Goal: Information Seeking & Learning: Understand process/instructions

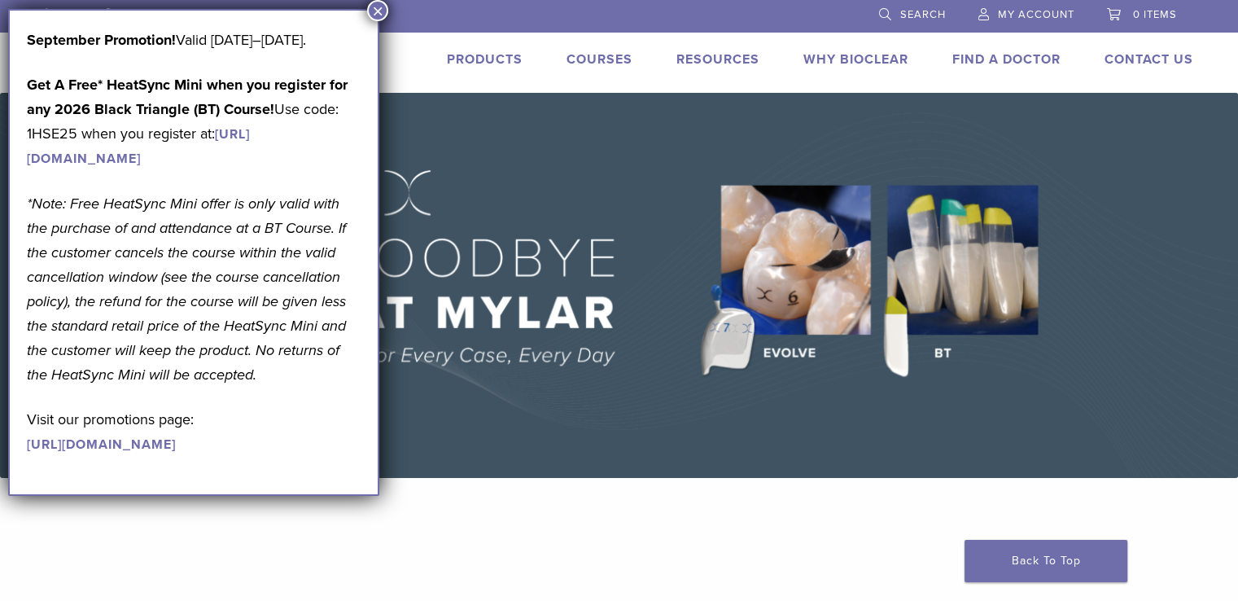
click at [379, 11] on button "×" at bounding box center [377, 10] width 21 height 21
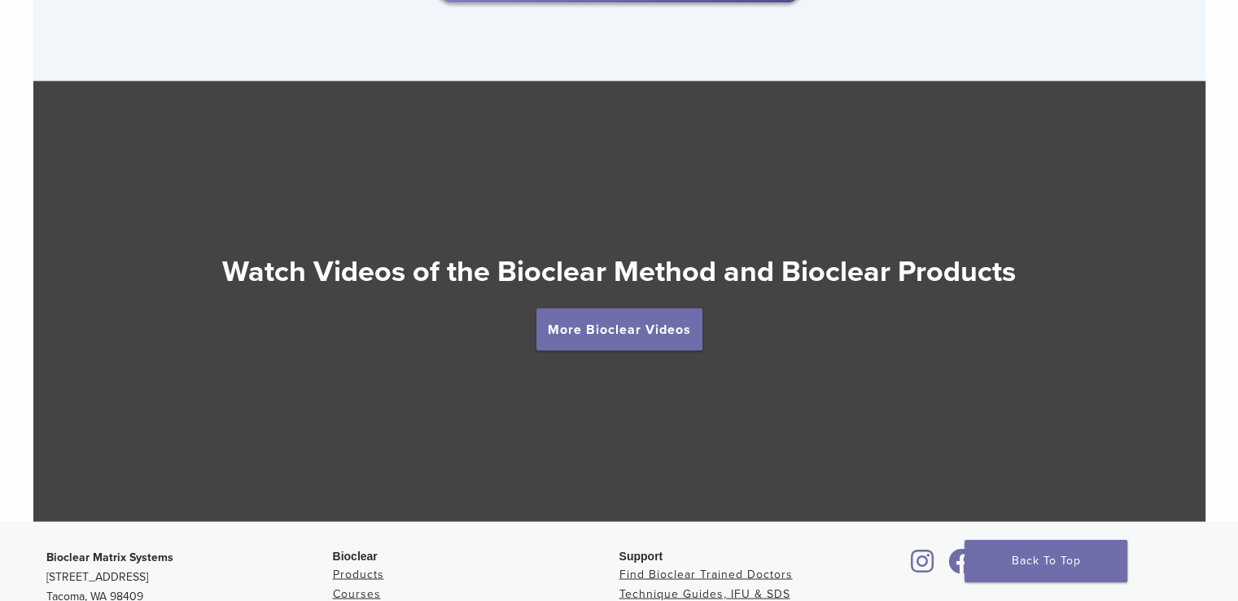
scroll to position [2845, 0]
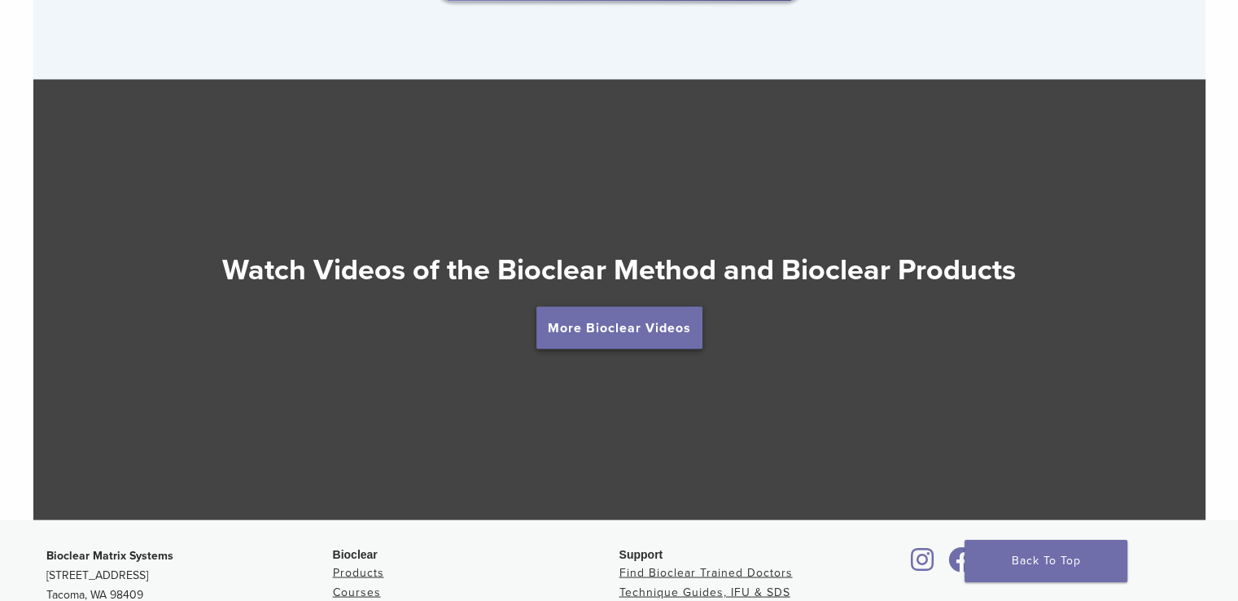
click at [573, 322] on link "More Bioclear Videos" at bounding box center [619, 327] width 166 height 42
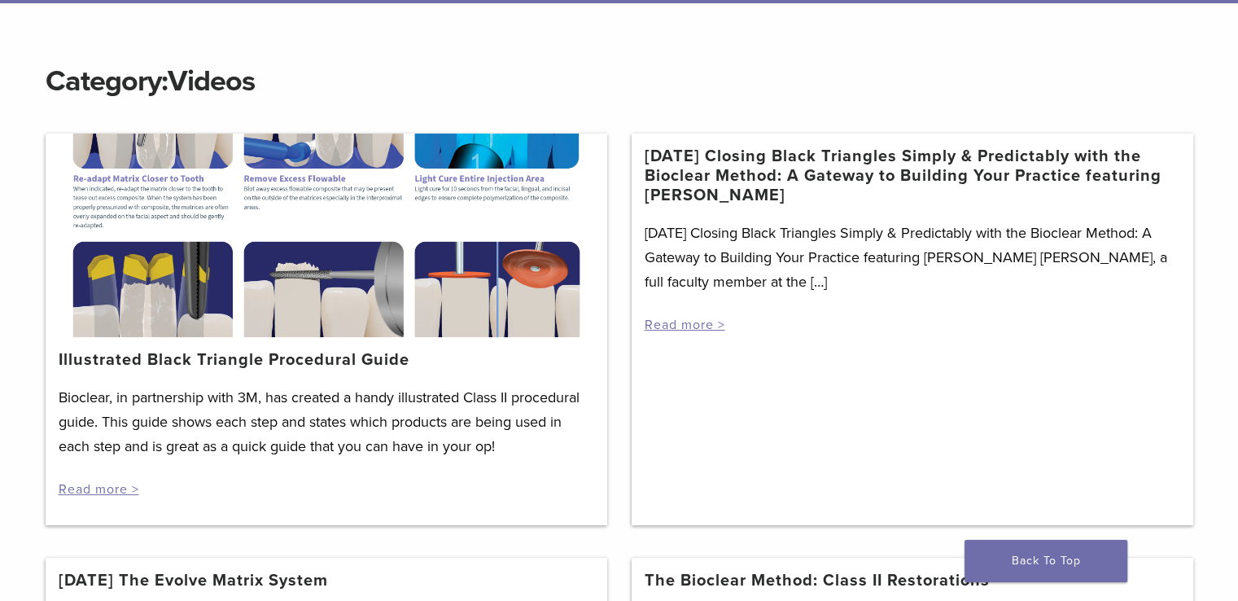
scroll to position [184, 0]
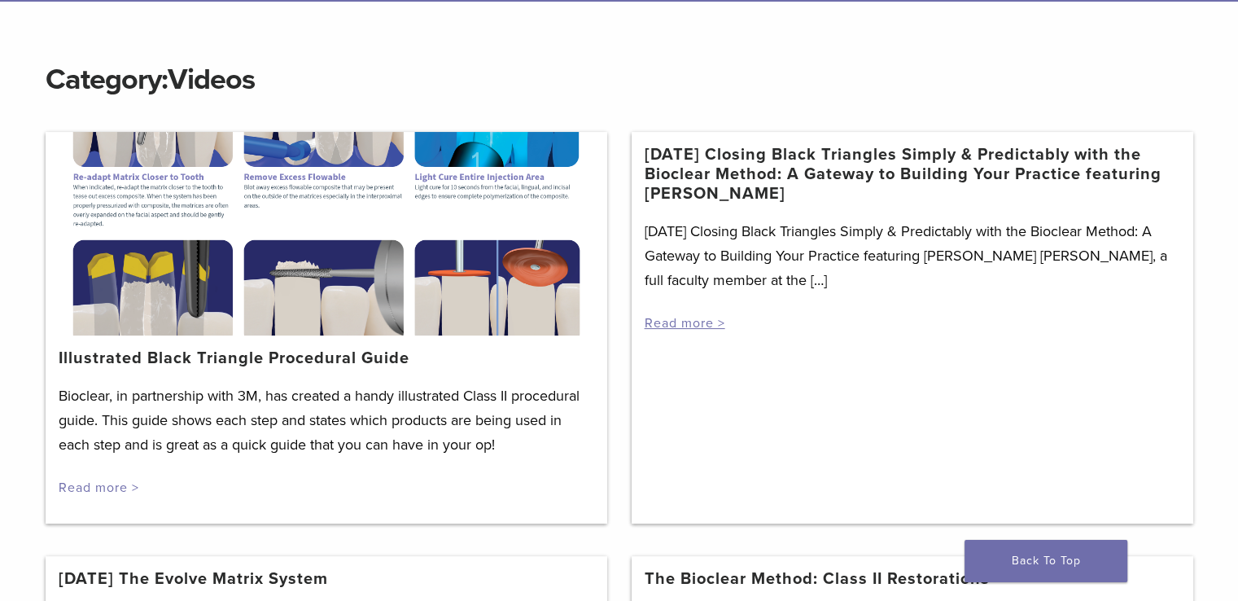
click at [94, 488] on link "Read more >" at bounding box center [99, 487] width 81 height 16
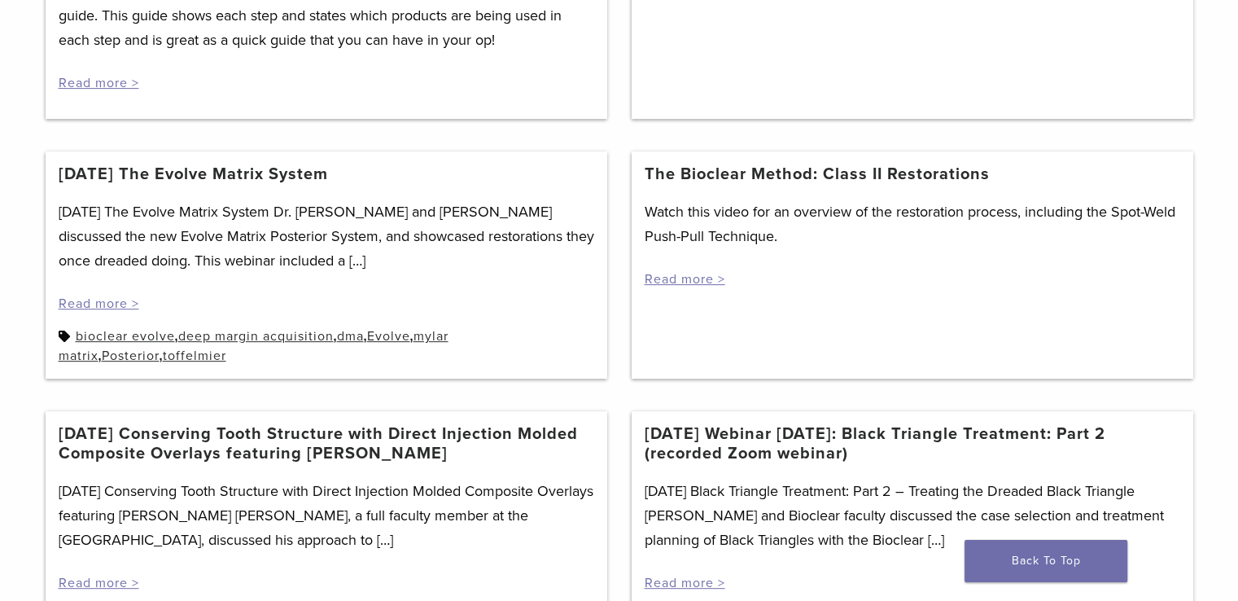
scroll to position [596, 0]
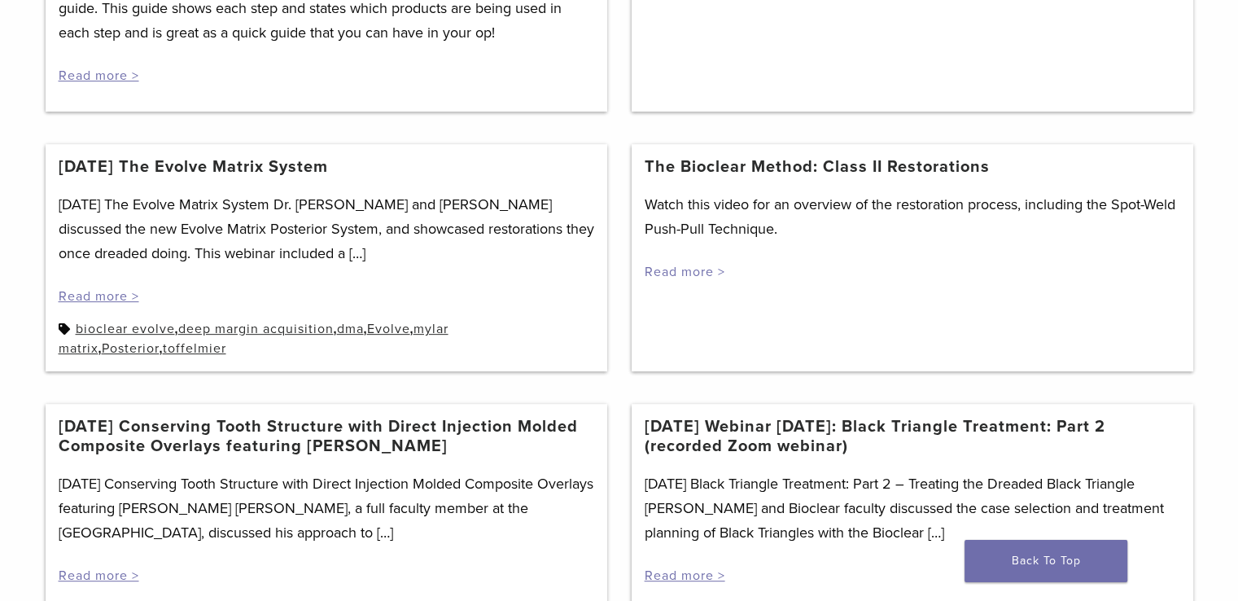
click at [680, 268] on link "Read more >" at bounding box center [685, 272] width 81 height 16
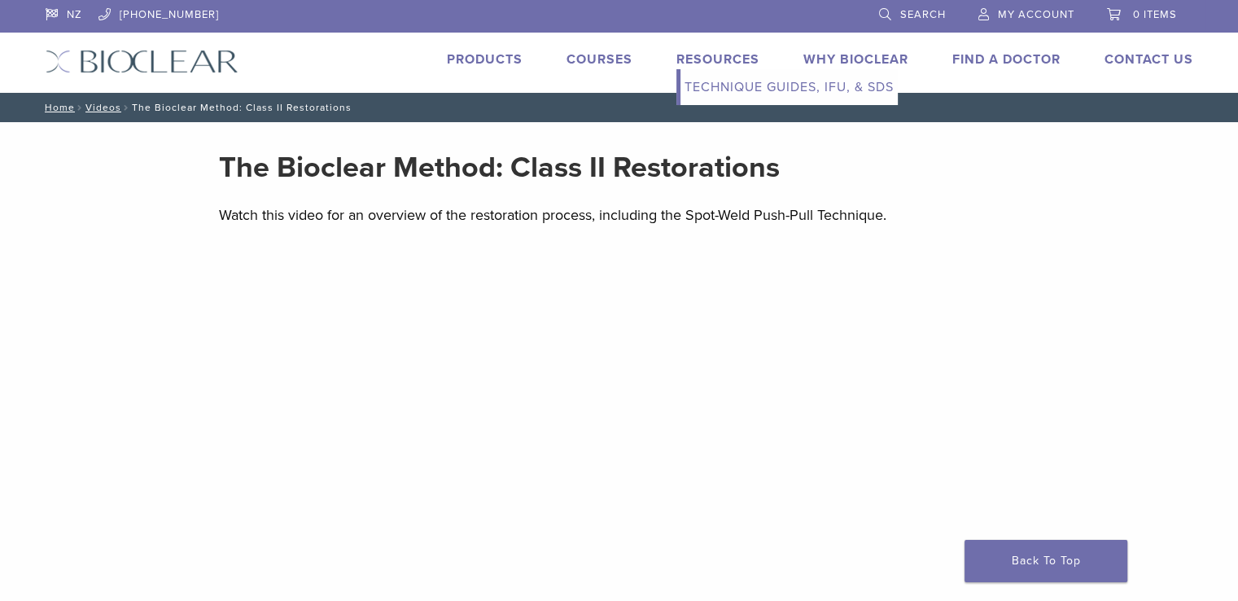
click at [697, 52] on link "Resources" at bounding box center [717, 59] width 83 height 16
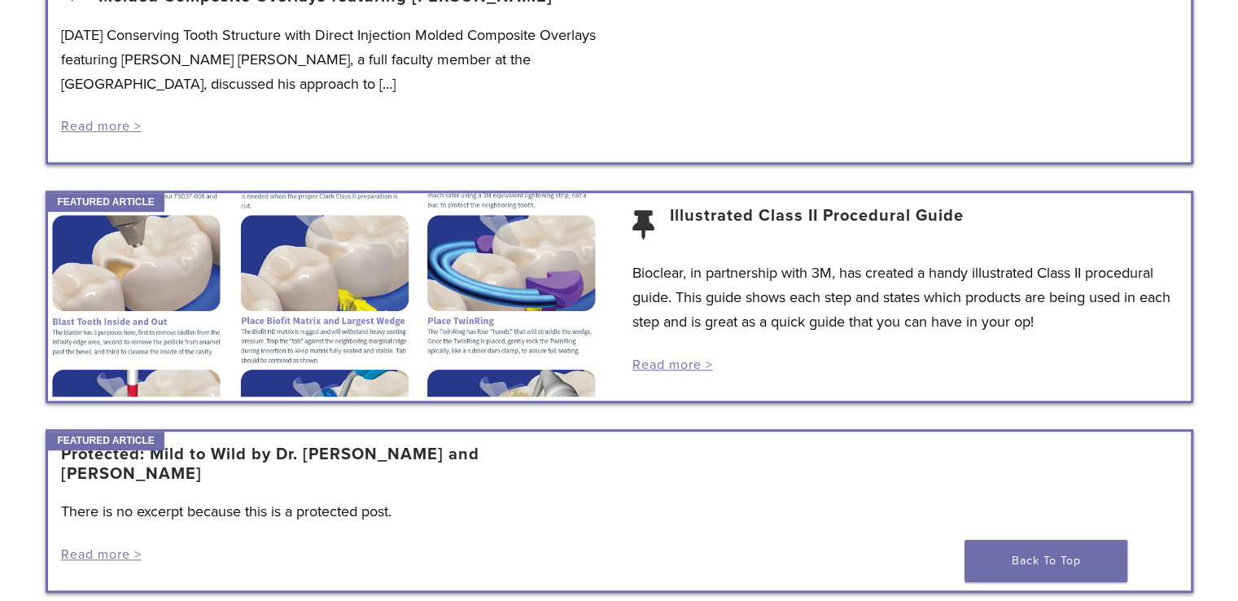
scroll to position [1143, 0]
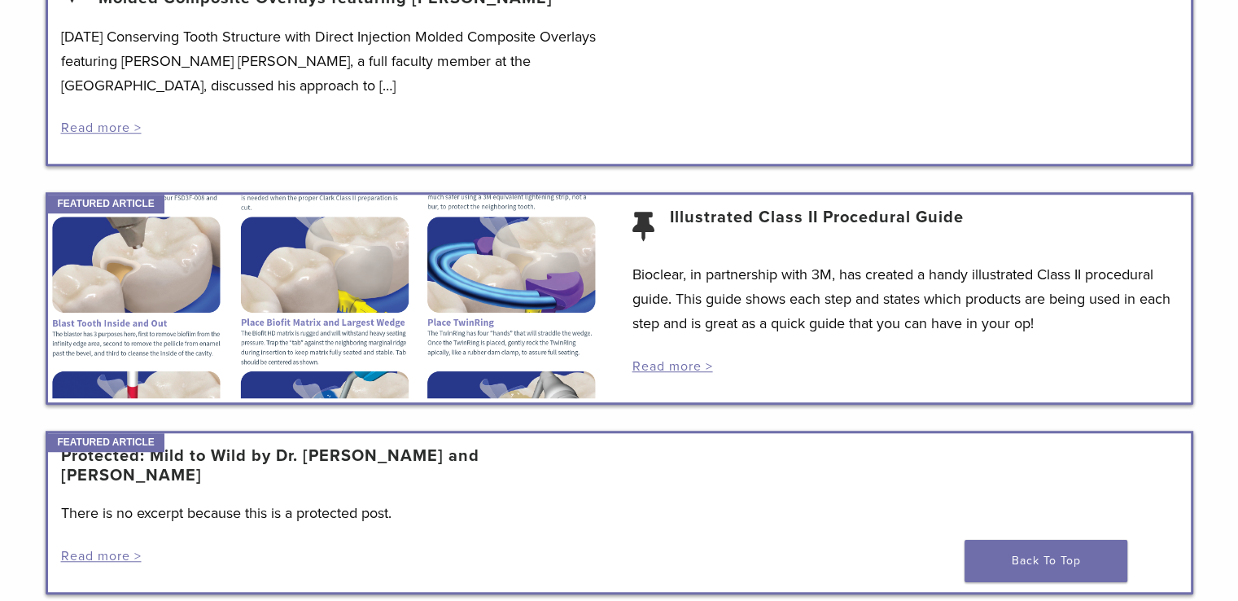
click at [721, 217] on link "Illustrated Class II Procedural Guide" at bounding box center [817, 227] width 294 height 39
